Goal: Task Accomplishment & Management: Use online tool/utility

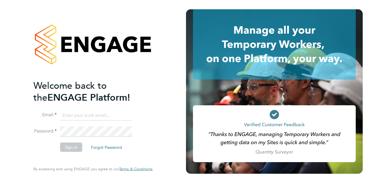
type input "justinas.skliutas@wates.co.uk"
click at [77, 148] on button "Sign In" at bounding box center [71, 147] width 22 height 9
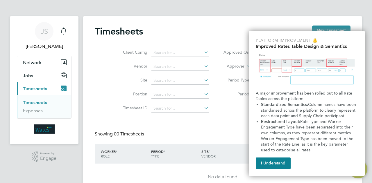
click at [39, 88] on span "Timesheets" at bounding box center [35, 89] width 24 height 6
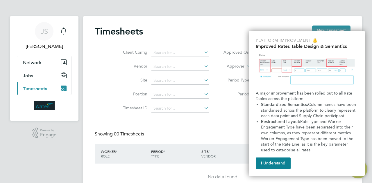
click at [39, 88] on span "Timesheets" at bounding box center [35, 89] width 24 height 6
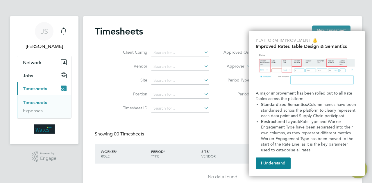
click at [36, 104] on link "Timesheets" at bounding box center [35, 103] width 24 height 6
click at [276, 164] on button "I Understand" at bounding box center [272, 164] width 35 height 12
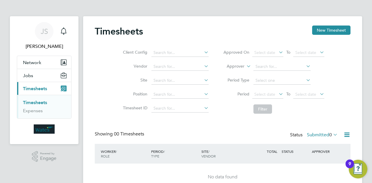
click at [32, 102] on link "Timesheets" at bounding box center [35, 103] width 24 height 6
click at [27, 103] on link "Timesheets" at bounding box center [35, 103] width 24 height 6
